Goal: Obtain resource: Download file/media

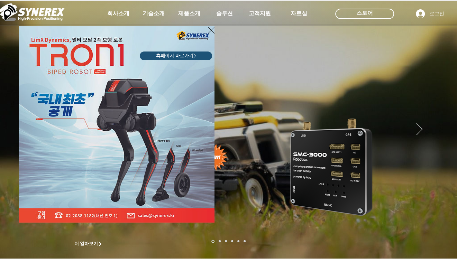
click at [161, 13] on div "LimX Dinamics" at bounding box center [228, 131] width 457 height 262
click at [209, 31] on icon "사이트로 돌아가기" at bounding box center [211, 30] width 7 height 9
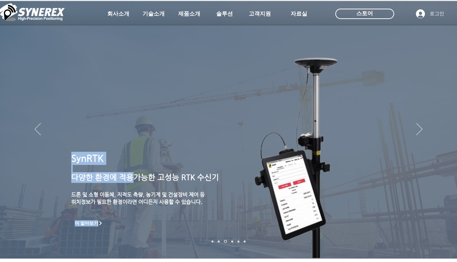
drag, startPoint x: 134, startPoint y: 181, endPoint x: 144, endPoint y: 212, distance: 33.3
click at [144, 212] on div "더 알아보기 SynRTK ​ 다양한 환경에 적용가능한 고성능 RTK 수신기 ​ 드론 및 소형 이동체, 지적도 측량, 농기계 및 건설장비 제어 …" at bounding box center [228, 130] width 457 height 258
click at [188, 218] on img "슬라이드쇼" at bounding box center [228, 130] width 457 height 258
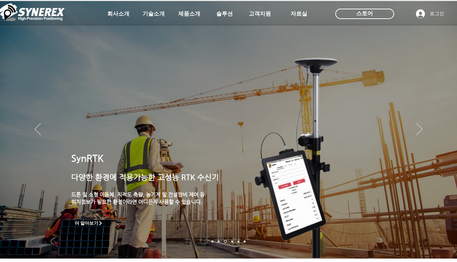
click at [176, 191] on p "​" at bounding box center [169, 187] width 196 height 8
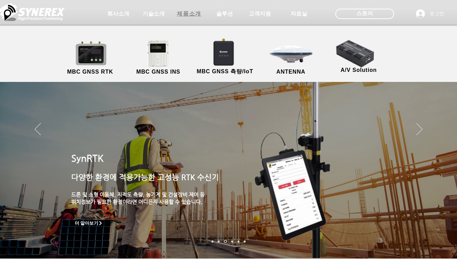
click at [194, 13] on span "제품소개" at bounding box center [189, 13] width 24 height 7
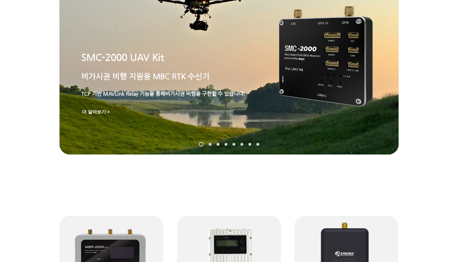
scroll to position [115, 0]
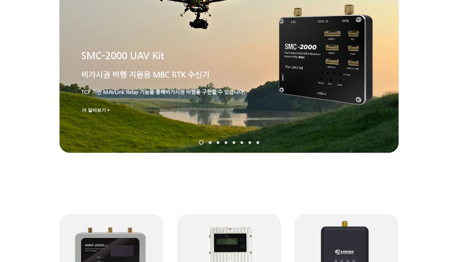
click at [404, 164] on div "main content" at bounding box center [228, 98] width 457 height 215
click at [235, 172] on div "main content" at bounding box center [228, 98] width 457 height 215
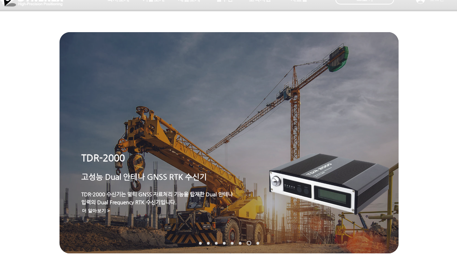
scroll to position [0, 0]
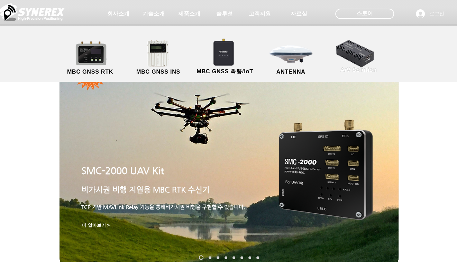
click at [358, 61] on link "A/V Solution" at bounding box center [359, 56] width 62 height 36
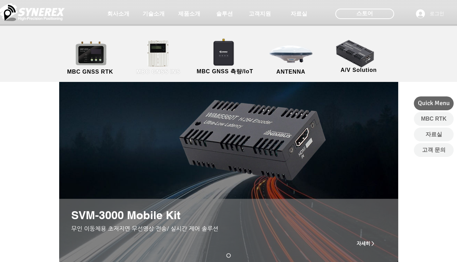
click at [159, 54] on link "MBC GNSS INS" at bounding box center [158, 58] width 62 height 36
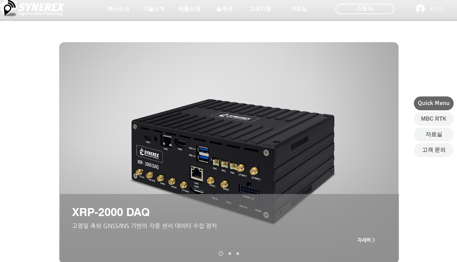
scroll to position [57, 0]
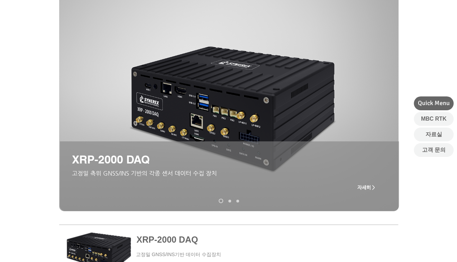
click at [265, 245] on span at bounding box center [229, 257] width 339 height 63
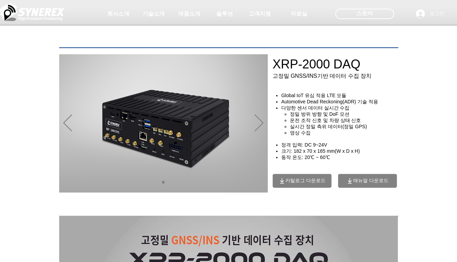
scroll to position [57, 0]
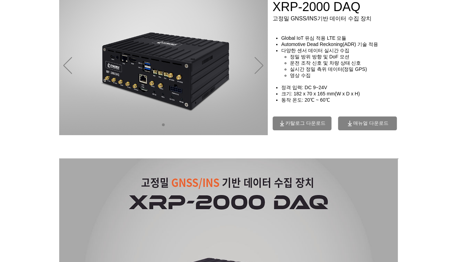
click at [255, 155] on div "main content" at bounding box center [228, 101] width 457 height 107
click at [388, 155] on div "main content" at bounding box center [228, 101] width 457 height 107
click at [430, 137] on div "main content" at bounding box center [228, 101] width 457 height 107
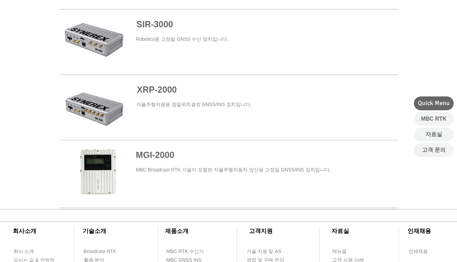
scroll to position [403, 0]
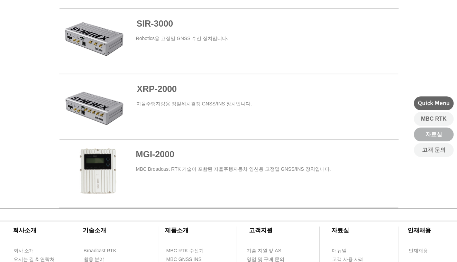
click at [428, 137] on span "자료실" at bounding box center [434, 135] width 17 height 8
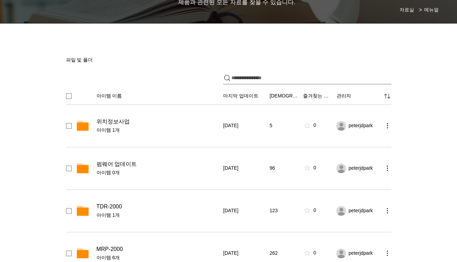
scroll to position [57, 0]
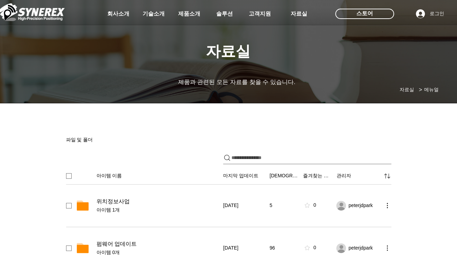
click at [394, 140] on div "파일 및 폴더" at bounding box center [228, 136] width 339 height 21
drag, startPoint x: 427, startPoint y: 156, endPoint x: 432, endPoint y: 142, distance: 15.1
